Goal: Task Accomplishment & Management: Manage account settings

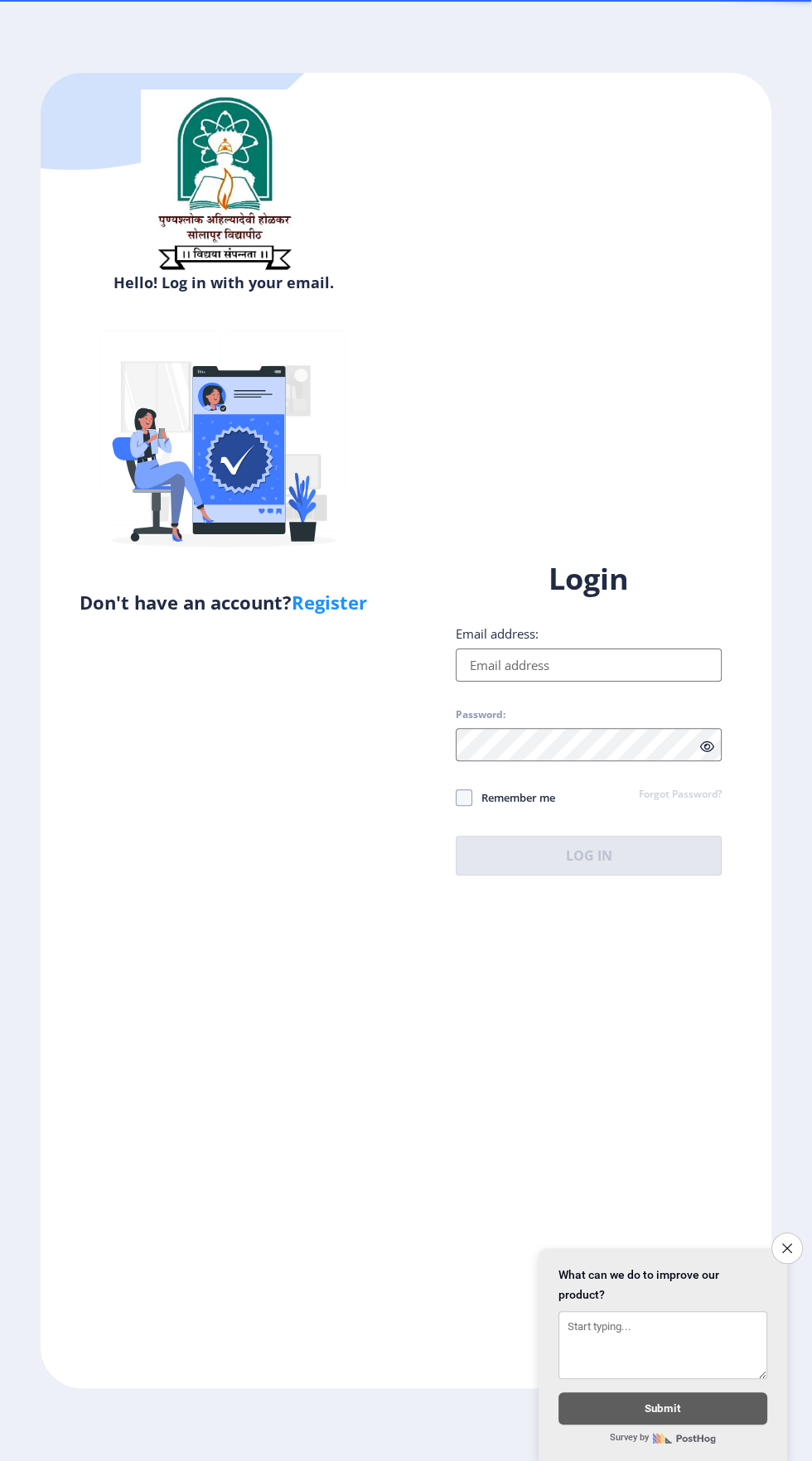
click at [594, 682] on input "Email address:" at bounding box center [589, 666] width 266 height 33
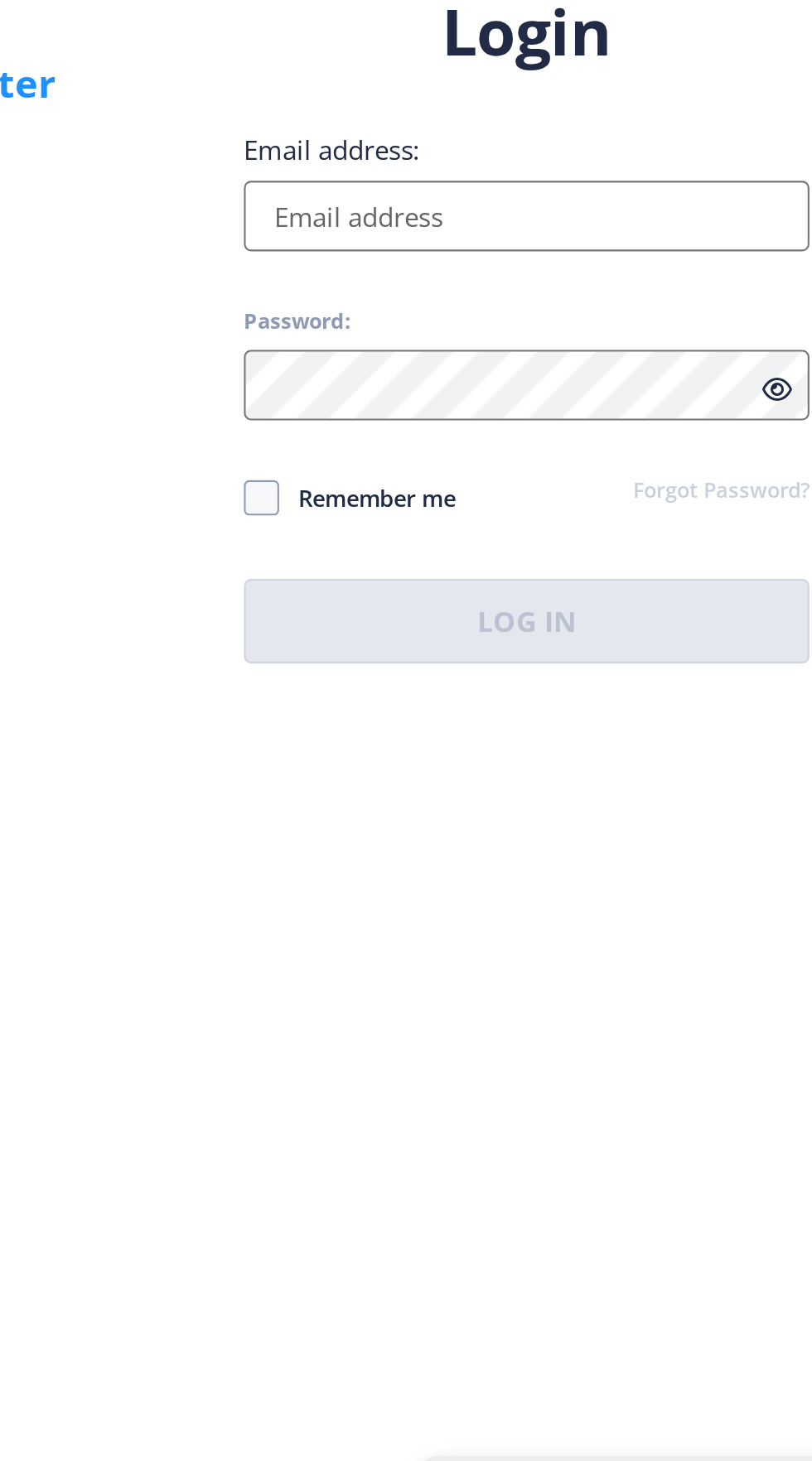
type input "[EMAIL_ADDRESS][DOMAIN_NAME]"
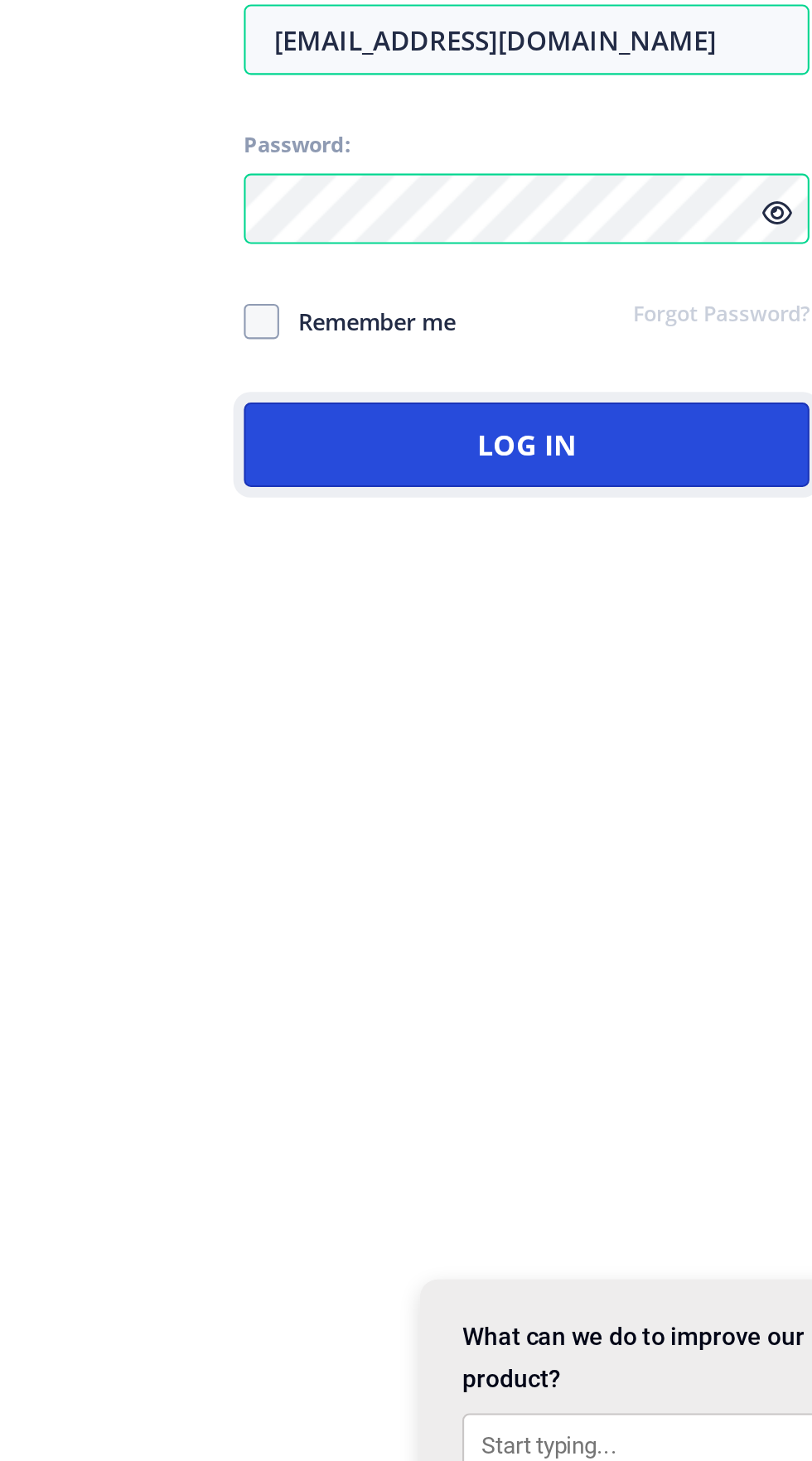
click at [577, 876] on button "Log In" at bounding box center [589, 855] width 266 height 39
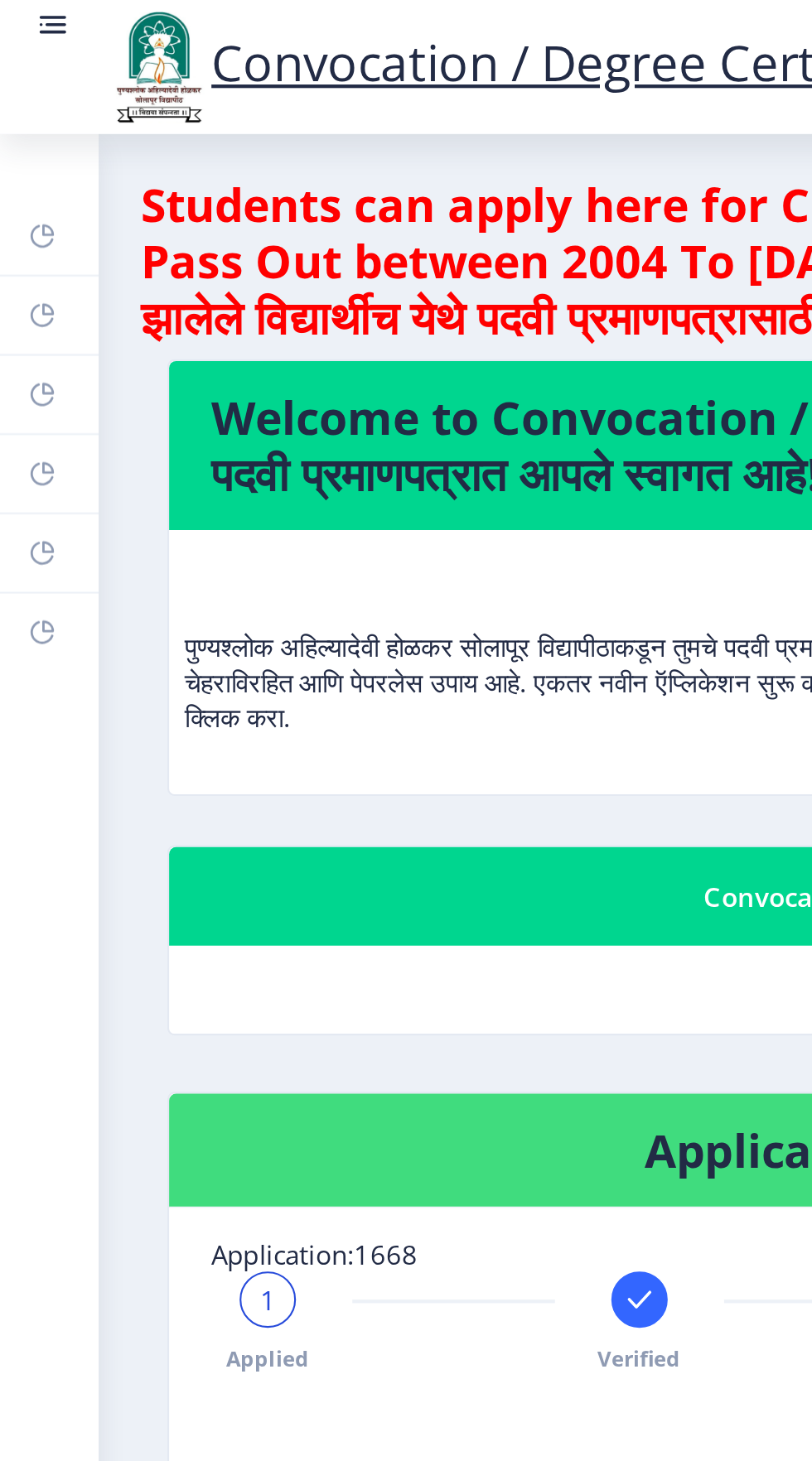
click at [18, 152] on rect at bounding box center [19, 148] width 13 height 13
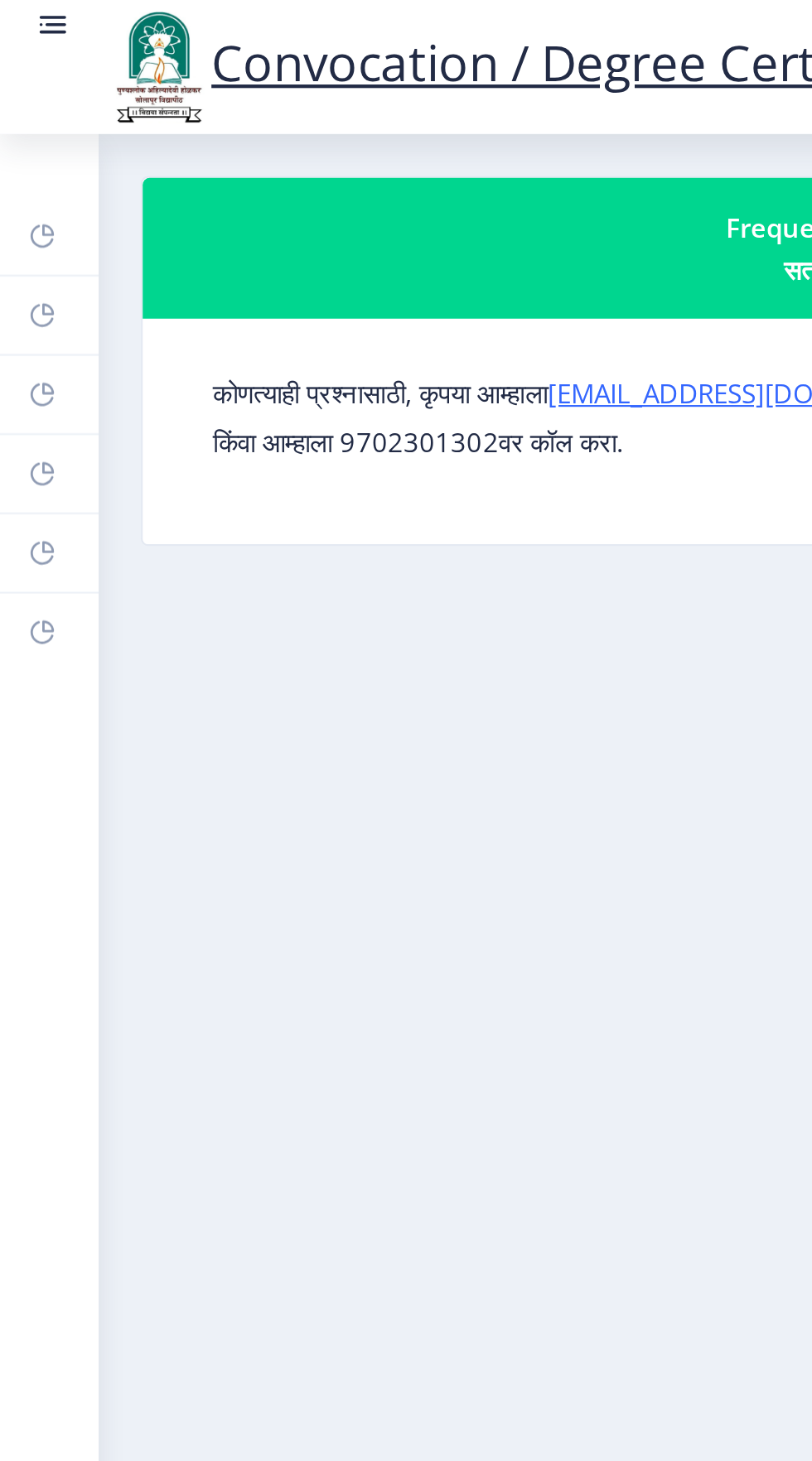
click at [13, 188] on link "Profile" at bounding box center [23, 186] width 47 height 37
select select
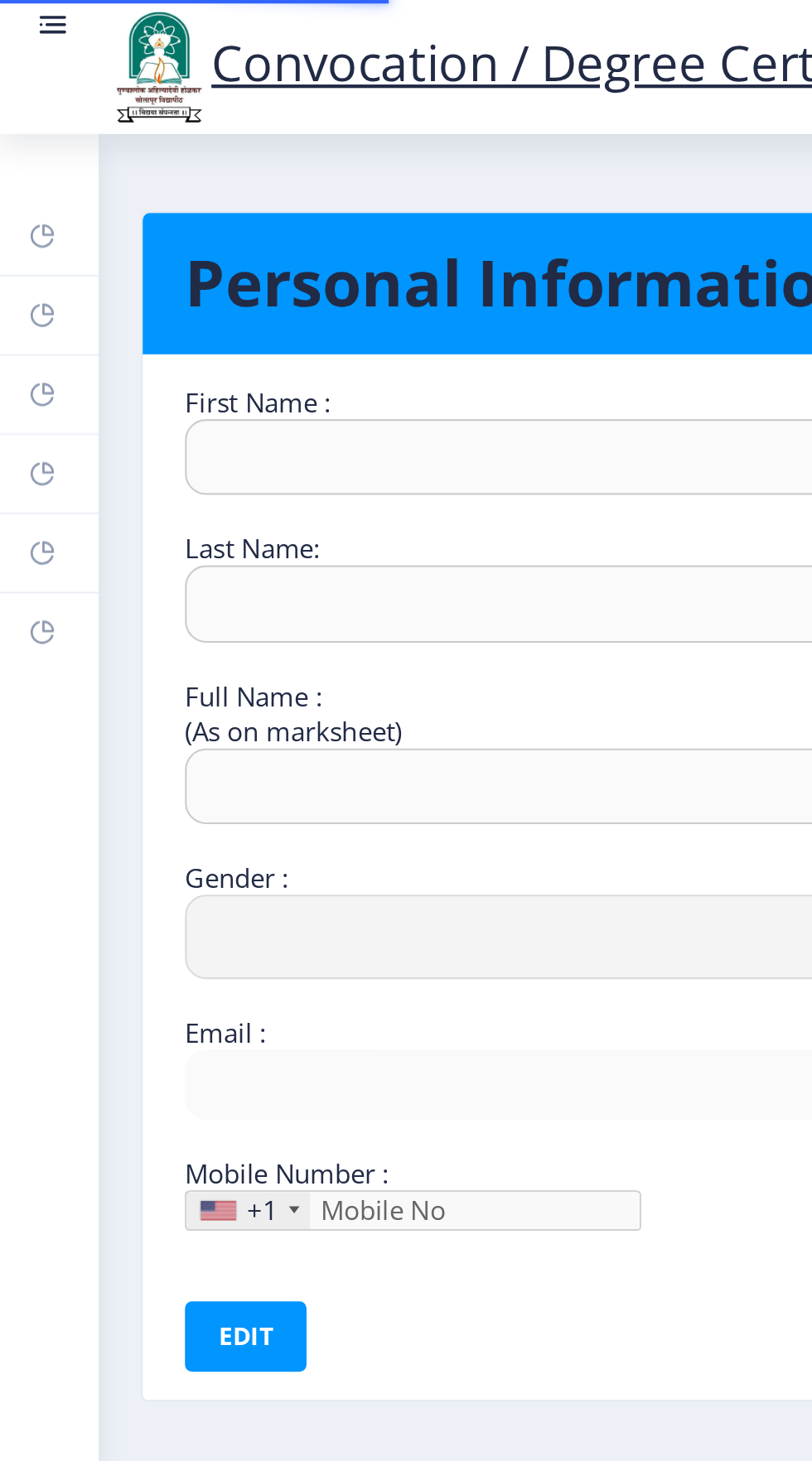
type input "[PERSON_NAME]"
type input "[PERSON_NAME] MD [PERSON_NAME]"
select select "[DEMOGRAPHIC_DATA]"
type input "[EMAIL_ADDRESS][DOMAIN_NAME]"
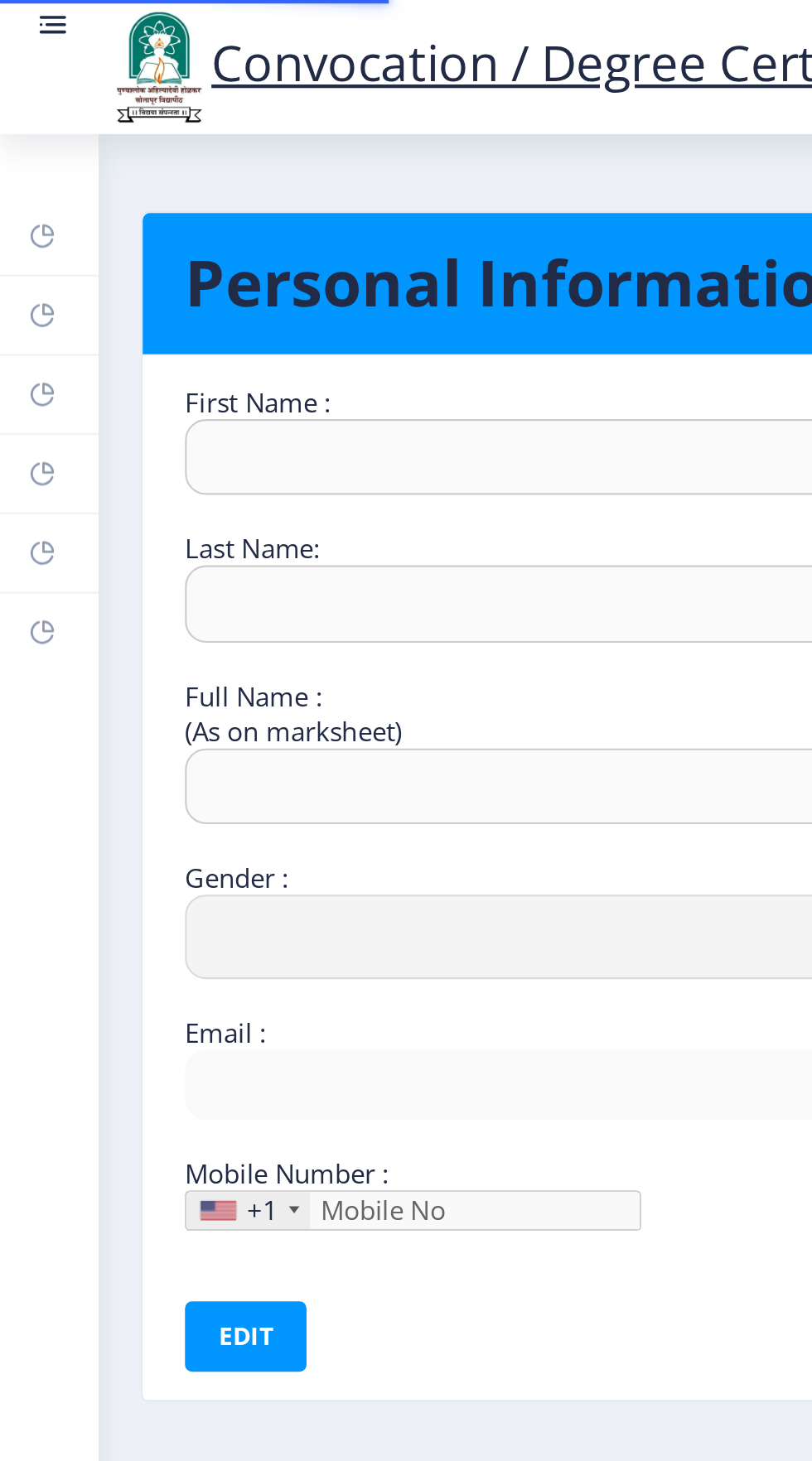
type input "8793768436"
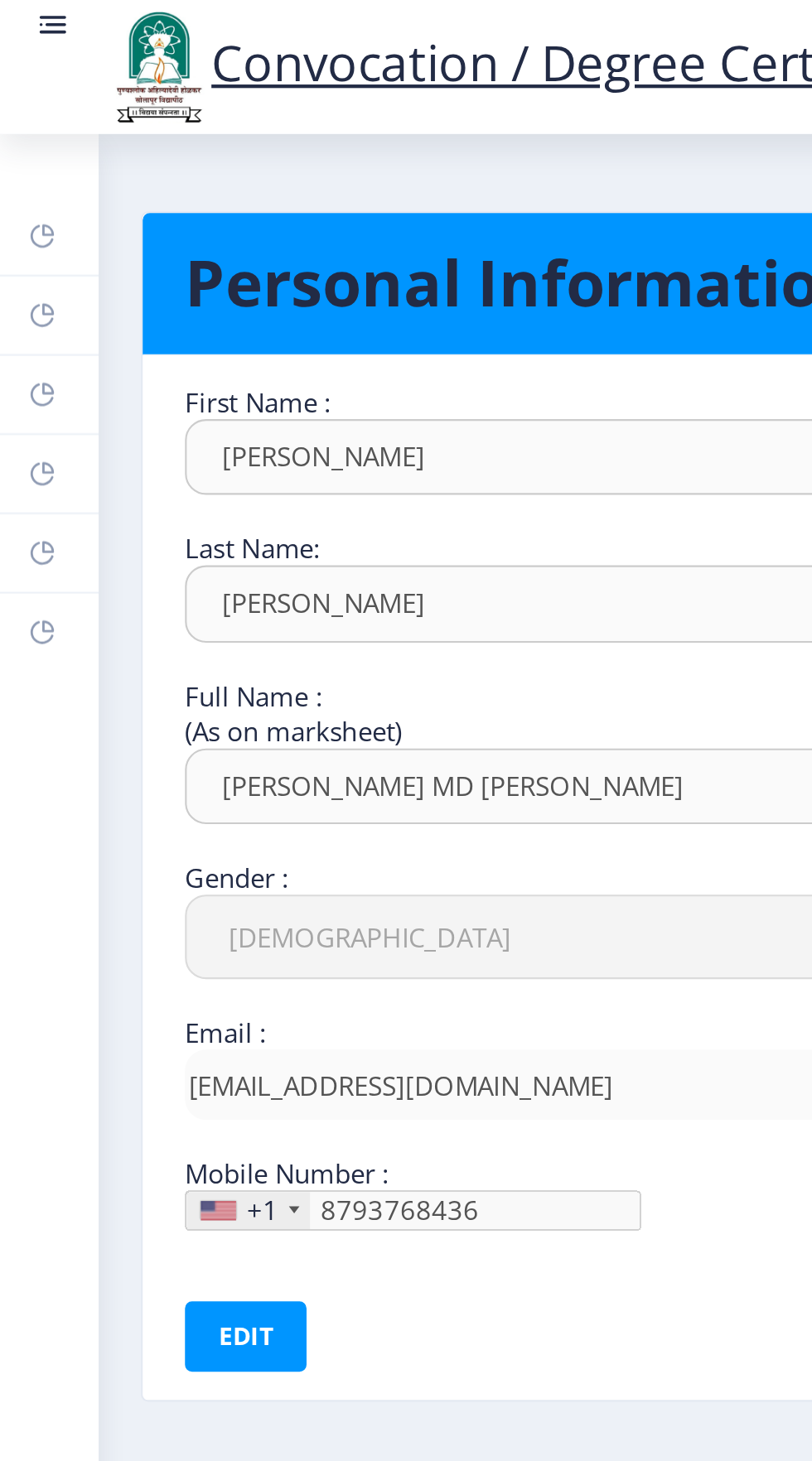
click at [7, 226] on link "Myapplication" at bounding box center [23, 223] width 47 height 37
